Goal: Information Seeking & Learning: Learn about a topic

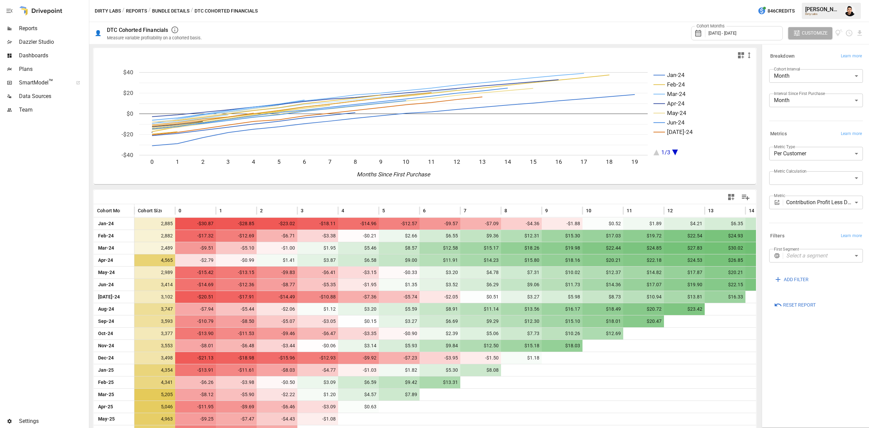
scroll to position [48, 0]
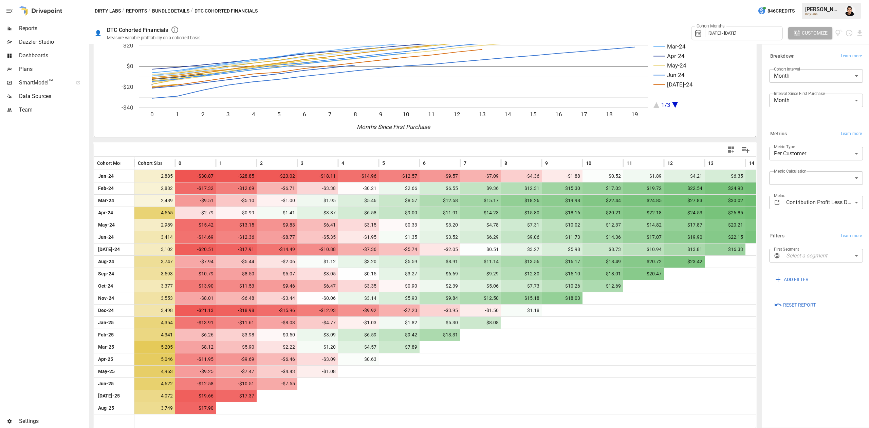
click at [822, 0] on body "Reports Dazzler Studio Dashboards Plans SmartModel ™ Data Sources Team Settings…" at bounding box center [434, 0] width 869 height 0
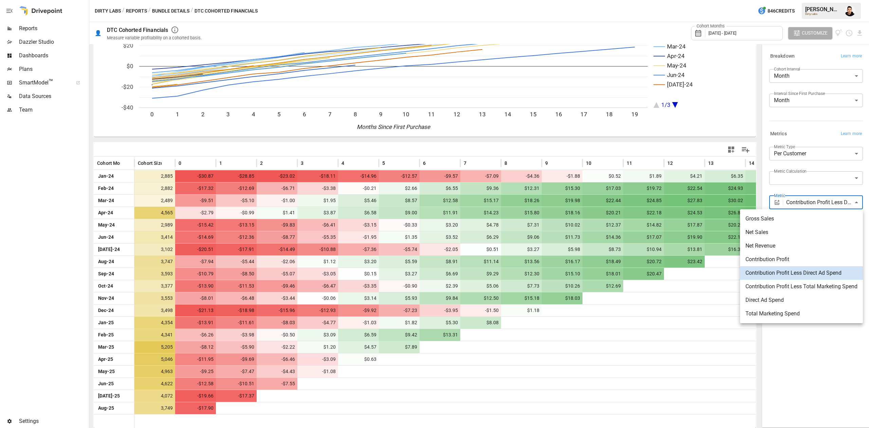
click at [778, 232] on span "Net Sales" at bounding box center [801, 232] width 112 height 8
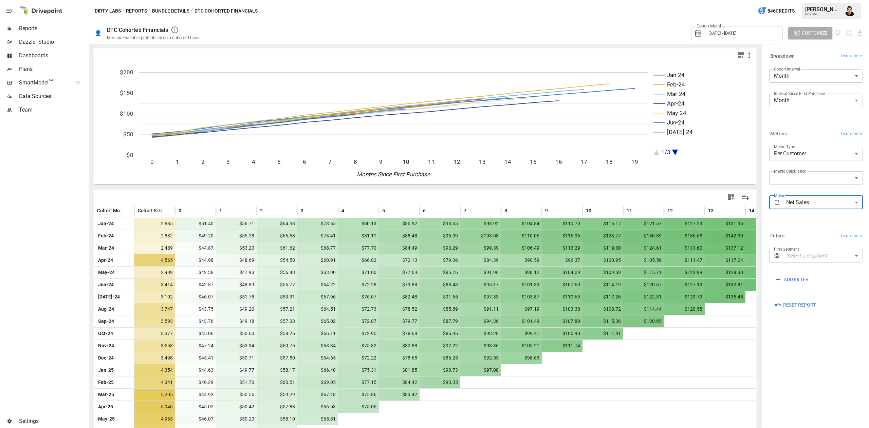
scroll to position [48, 0]
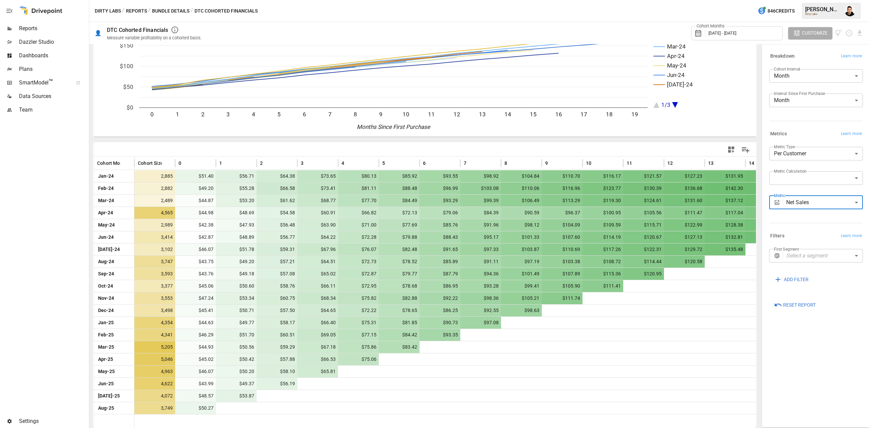
click at [800, 0] on body "Reports Dazzler Studio Dashboards Plans SmartModel ™ Data Sources Team Settings…" at bounding box center [434, 0] width 869 height 0
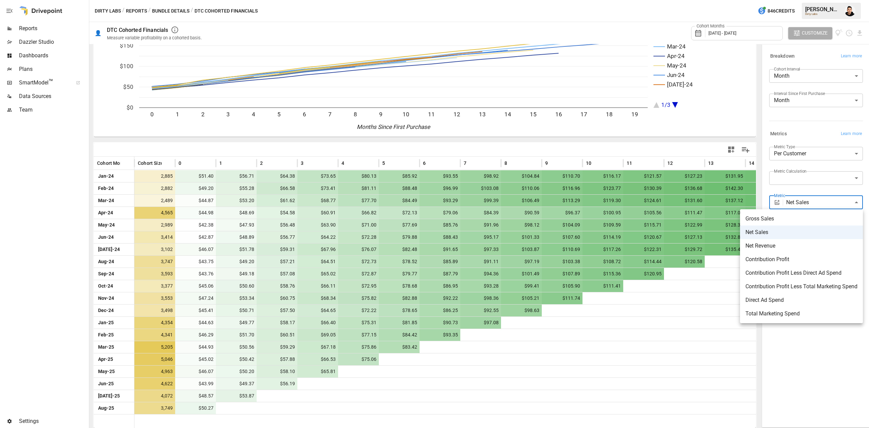
click at [796, 258] on span "Contribution Profit" at bounding box center [801, 260] width 112 height 8
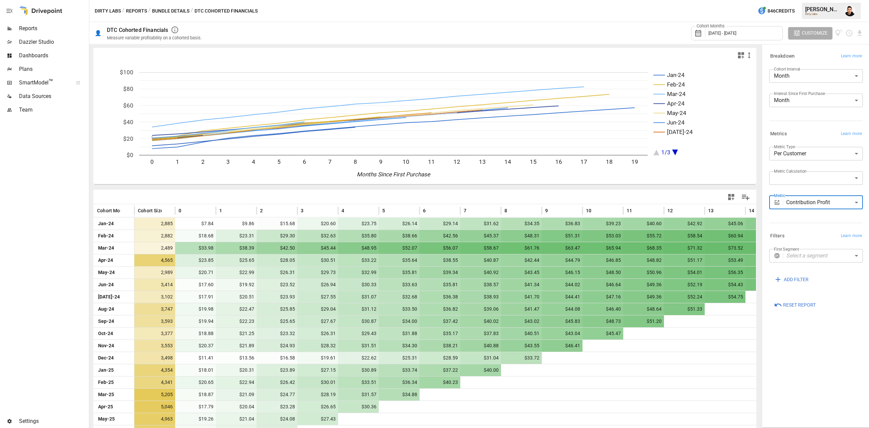
scroll to position [48, 0]
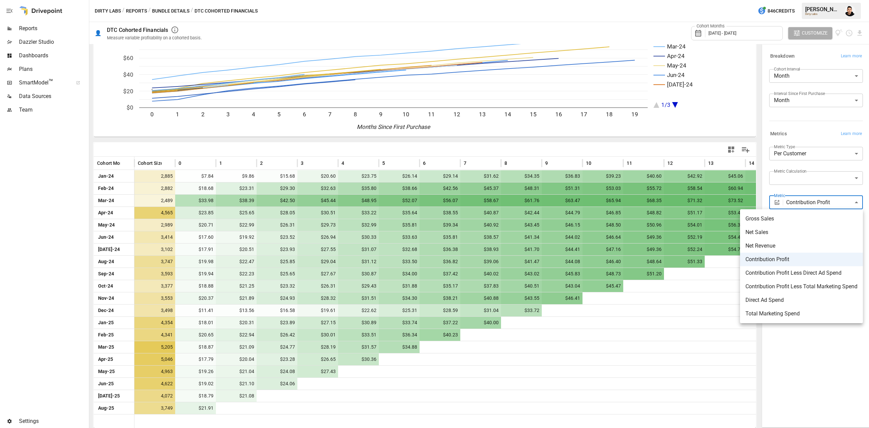
click at [811, 0] on body "Reports Dazzler Studio Dashboards Plans SmartModel ™ Data Sources Team Settings…" at bounding box center [434, 0] width 869 height 0
click at [796, 274] on span "Contribution Profit Less Direct Ad Spend" at bounding box center [801, 273] width 112 height 8
type input "**********"
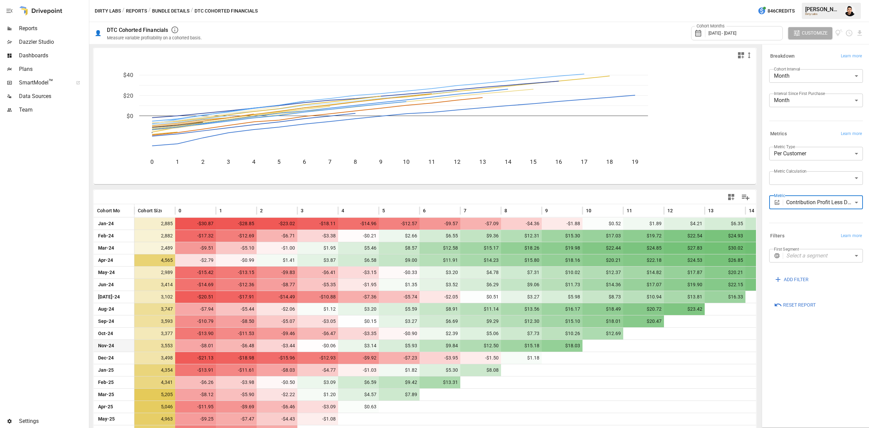
scroll to position [48, 0]
